Goal: Check status: Check status

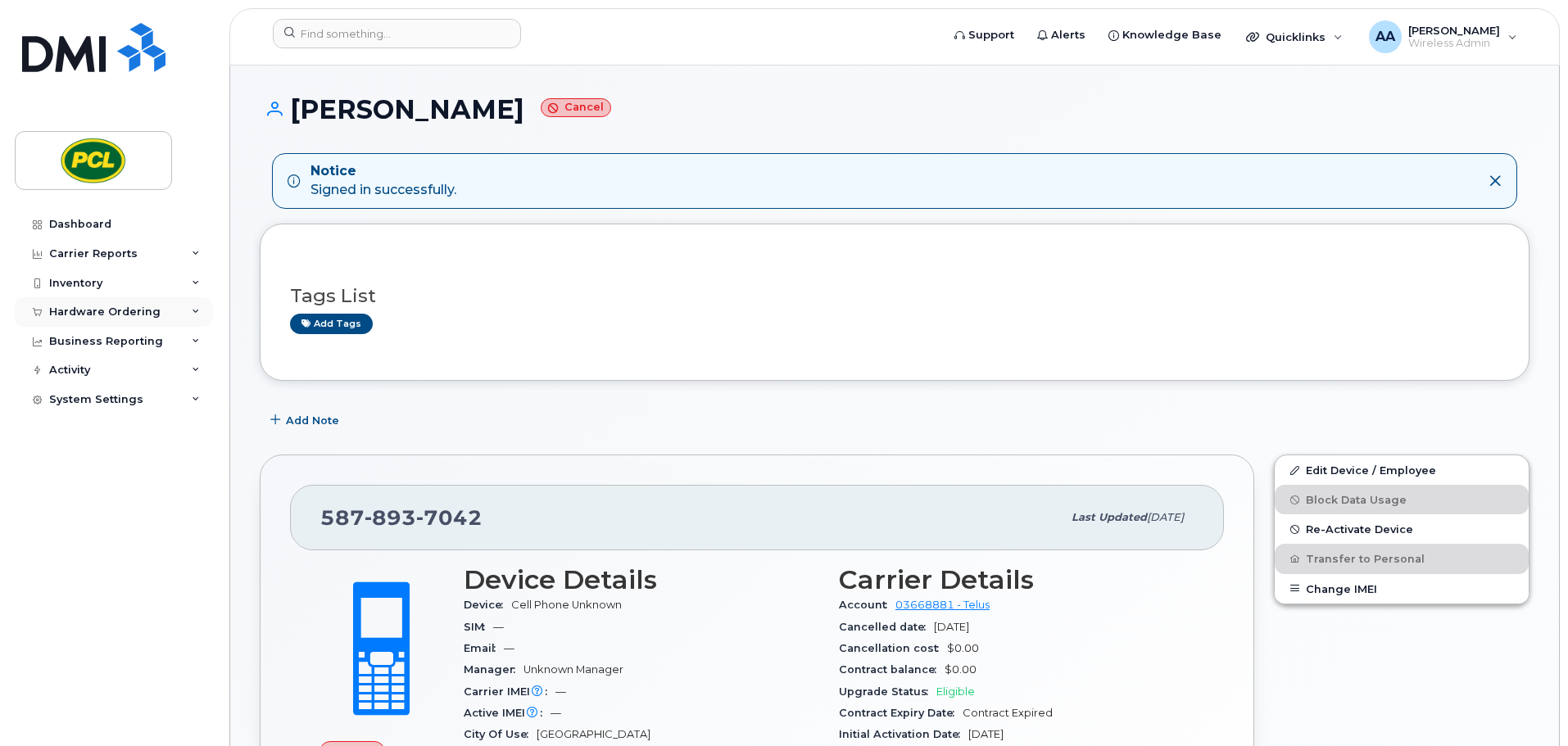
click at [125, 312] on div "Hardware Ordering" at bounding box center [105, 312] width 112 height 13
click at [84, 368] on div "Orders" at bounding box center [76, 373] width 40 height 14
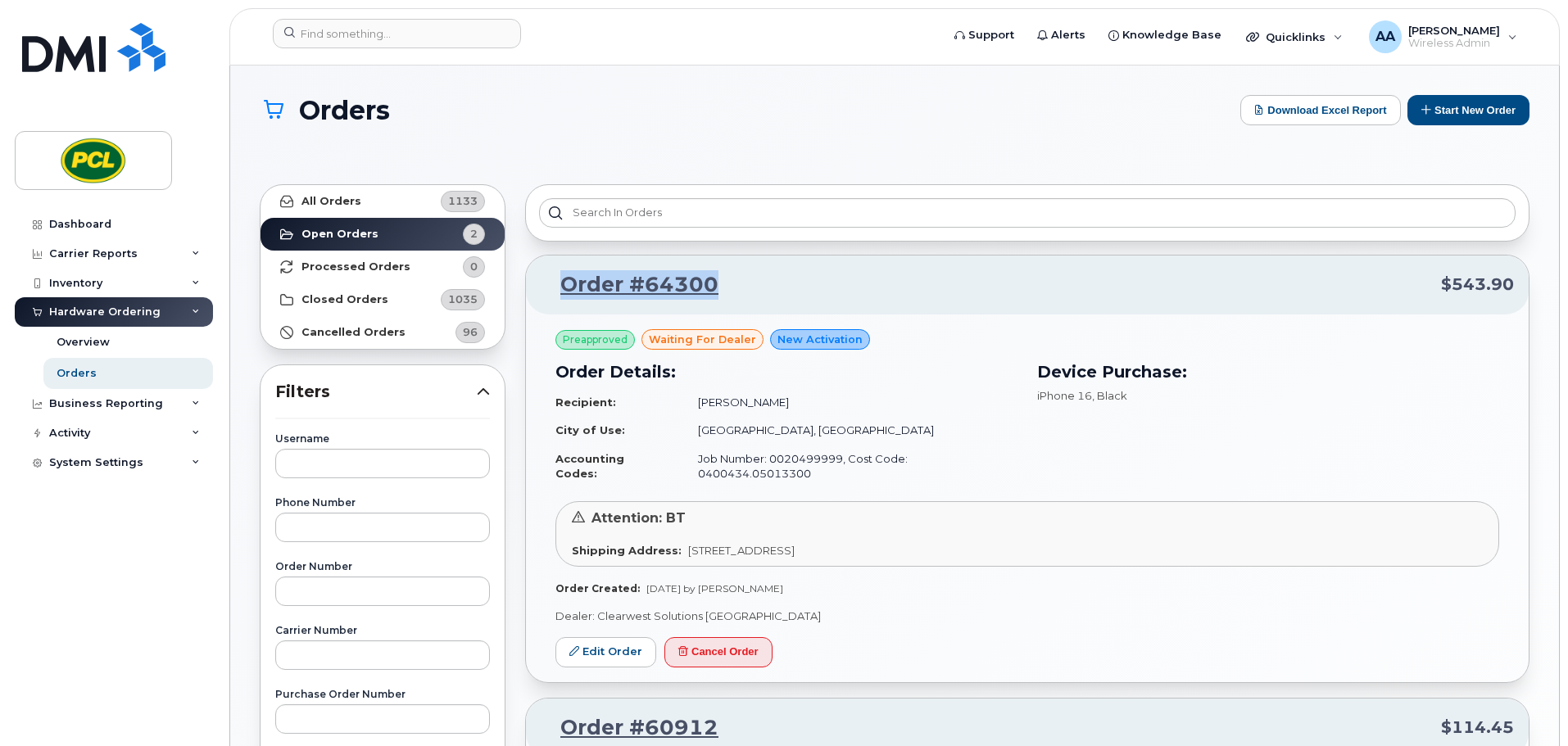
drag, startPoint x: 731, startPoint y: 286, endPoint x: 552, endPoint y: 281, distance: 179.1
click at [552, 281] on p "Order #64300 $543.90" at bounding box center [1027, 284] width 974 height 29
copy link "Order #64300"
